Goal: Task Accomplishment & Management: Complete application form

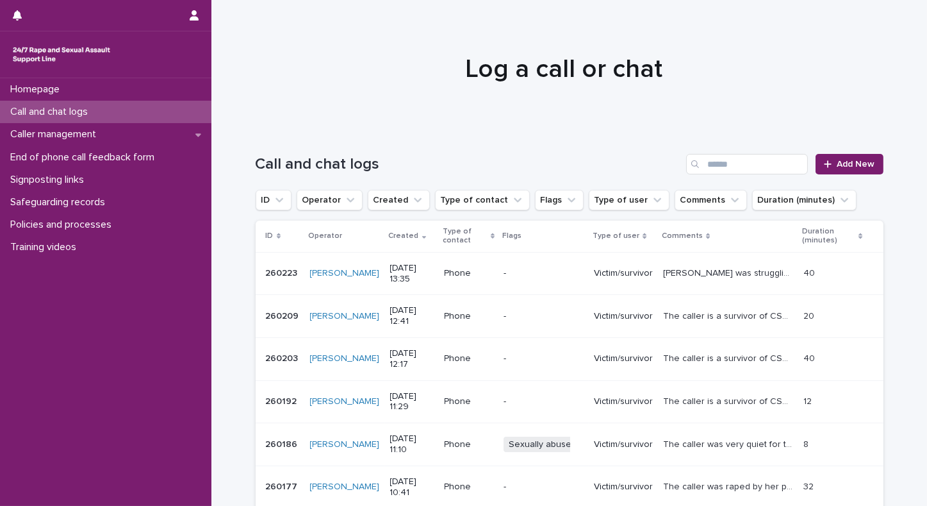
scroll to position [4, 0]
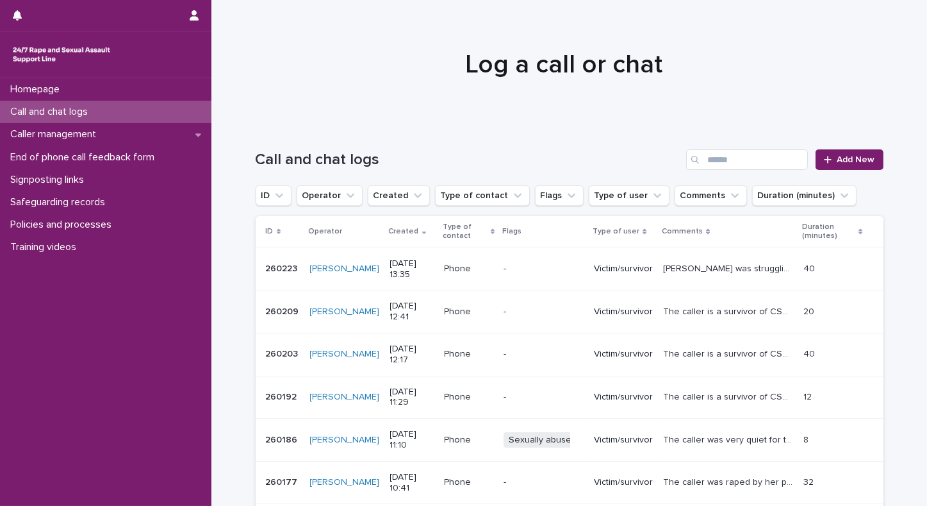
click at [104, 335] on div "Homepage Call and chat logs Caller management End of phone call feedback form S…" at bounding box center [106, 292] width 212 height 428
click at [861, 160] on span "Add New" at bounding box center [857, 159] width 38 height 9
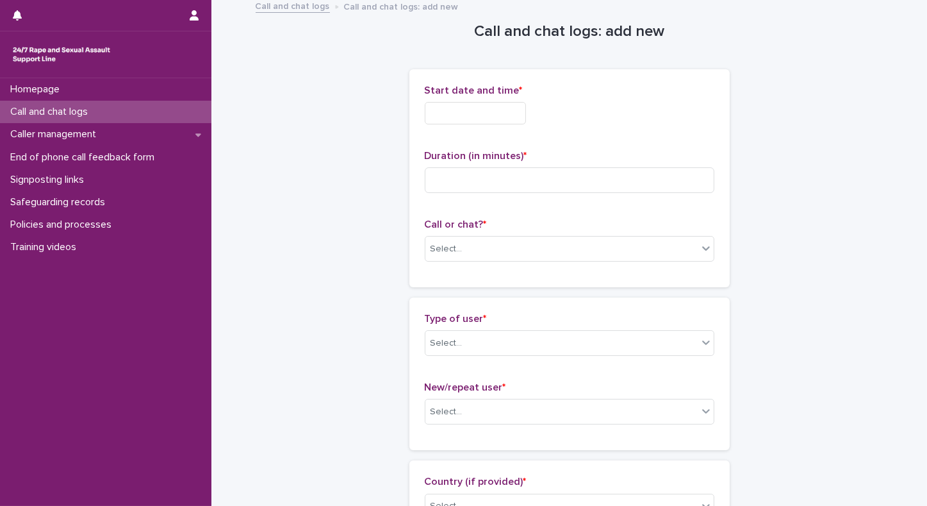
scroll to position [5, 0]
click at [456, 106] on input "text" at bounding box center [475, 112] width 101 height 22
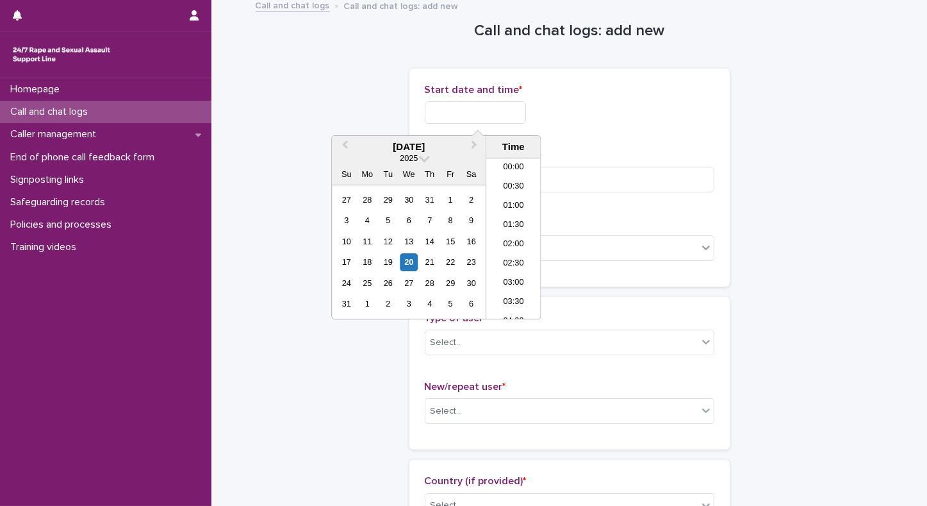
scroll to position [313, 0]
click at [509, 238] on li "10:00" at bounding box center [513, 238] width 54 height 19
click at [508, 106] on input "**********" at bounding box center [475, 112] width 101 height 22
type input "**********"
click at [645, 183] on input at bounding box center [570, 180] width 290 height 26
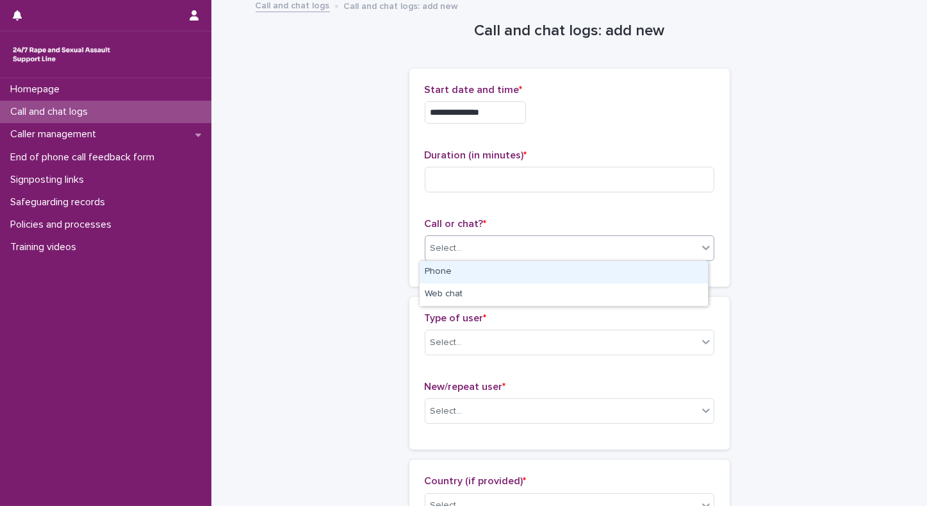
click at [594, 251] on div "Select..." at bounding box center [562, 248] width 272 height 21
click at [511, 274] on div "Phone" at bounding box center [564, 272] width 288 height 22
click at [459, 334] on div "Select..." at bounding box center [562, 342] width 272 height 21
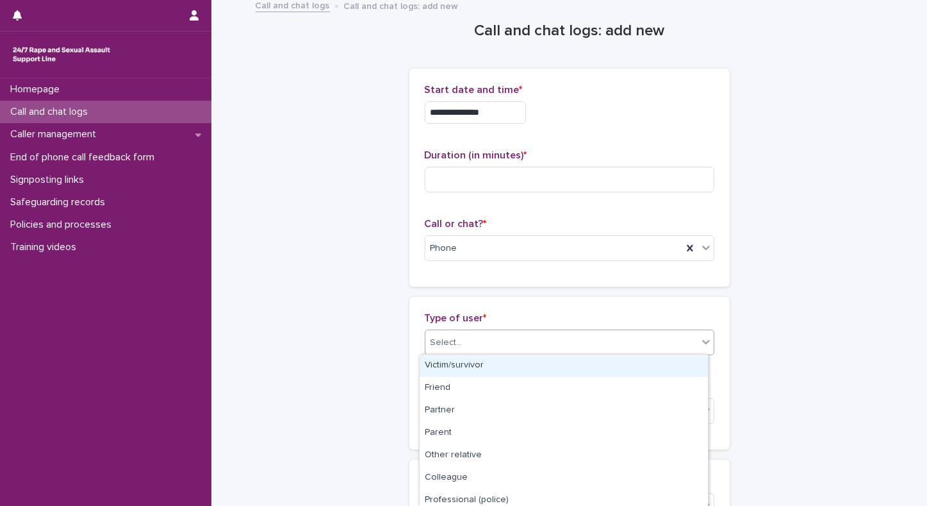
click at [438, 368] on div "Victim/survivor" at bounding box center [564, 365] width 288 height 22
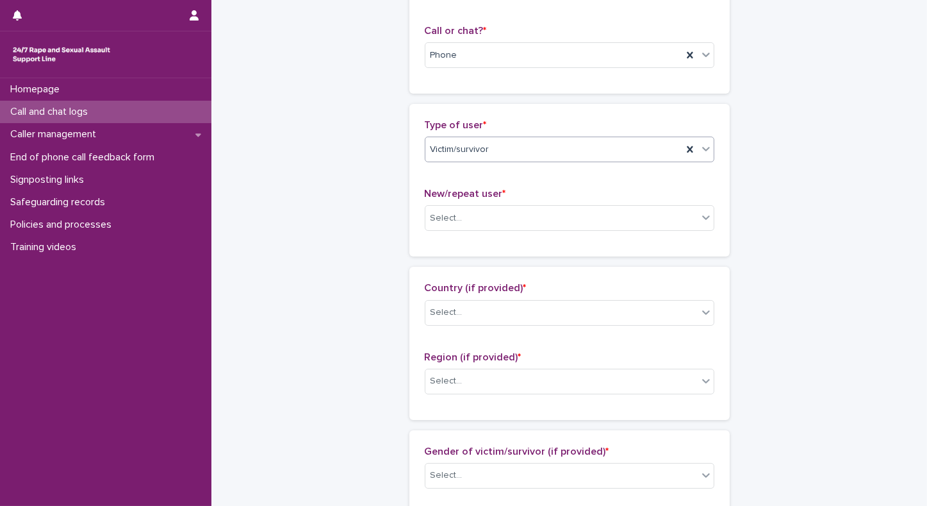
scroll to position [207, 0]
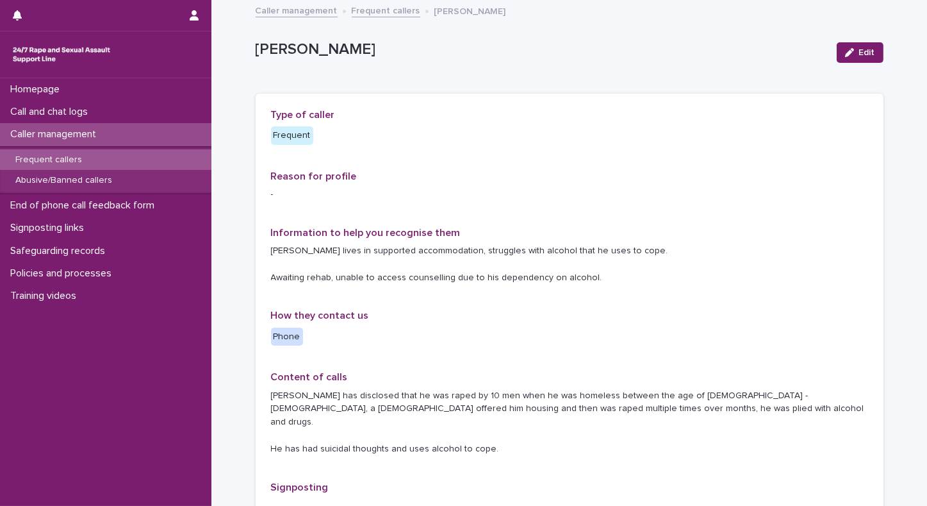
click at [40, 158] on p "Frequent callers" at bounding box center [48, 159] width 87 height 11
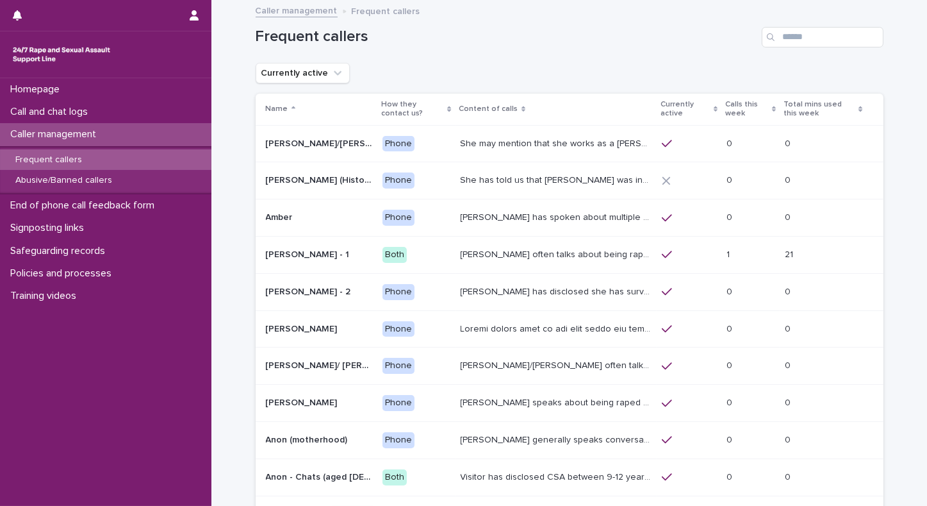
click at [40, 158] on p "Frequent callers" at bounding box center [48, 159] width 87 height 11
click at [726, 112] on p "Calls this week" at bounding box center [748, 109] width 44 height 24
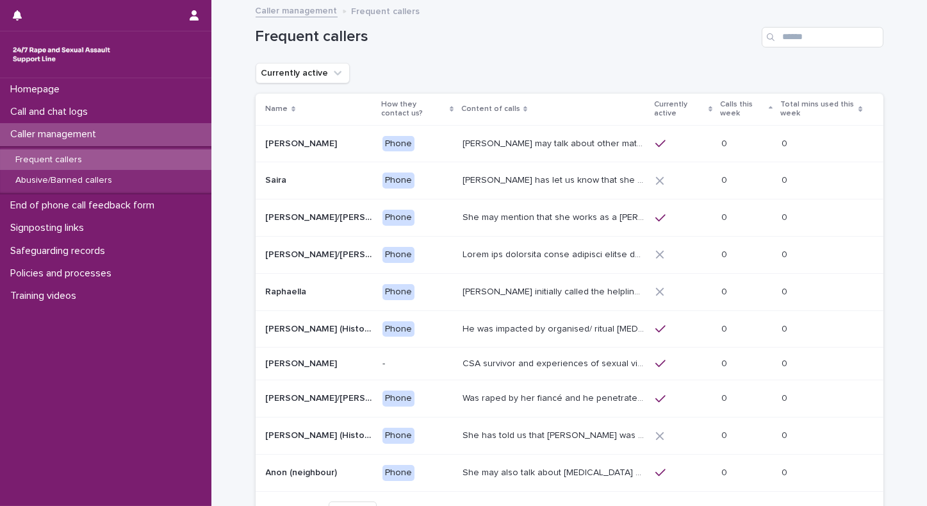
click at [727, 106] on p "Calls this week" at bounding box center [743, 109] width 46 height 24
